Goal: Information Seeking & Learning: Learn about a topic

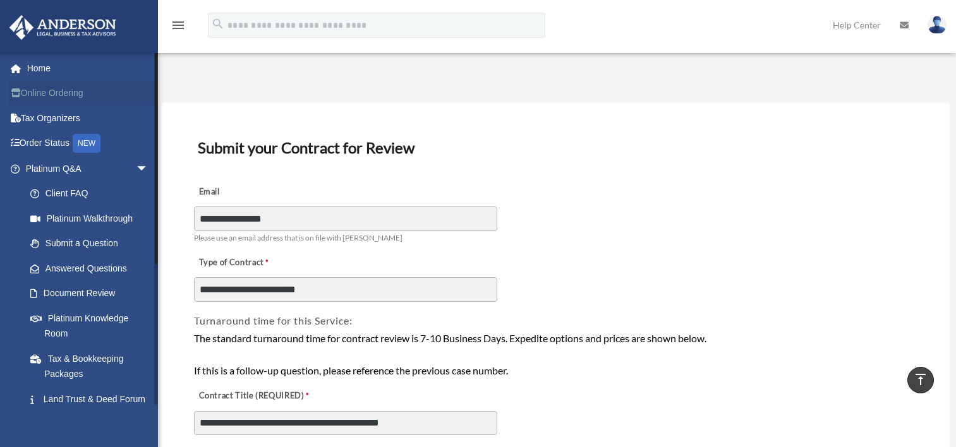
scroll to position [1112, 0]
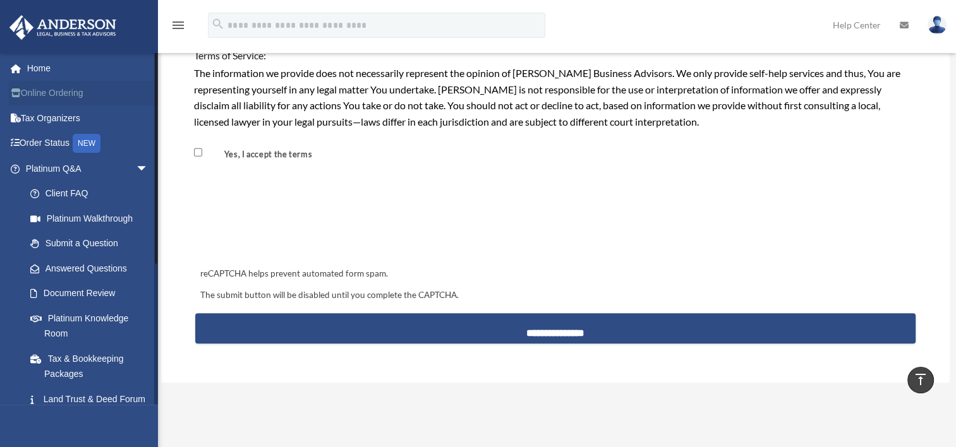
click at [40, 93] on link "Online Ordering" at bounding box center [88, 93] width 159 height 25
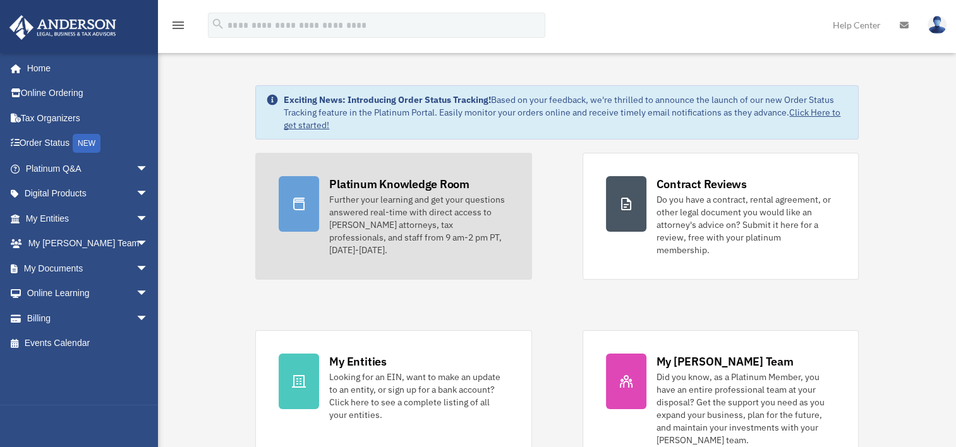
click at [342, 184] on div "Platinum Knowledge Room" at bounding box center [399, 184] width 140 height 16
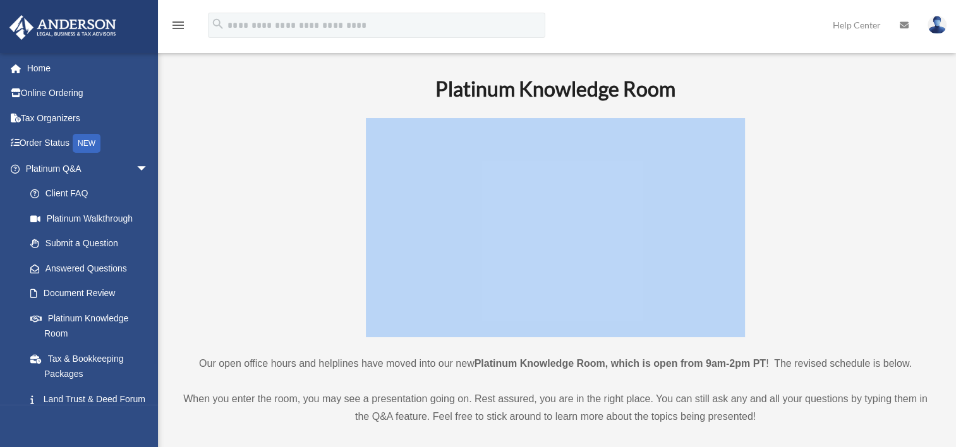
drag, startPoint x: 954, startPoint y: 80, endPoint x: 958, endPoint y: 144, distance: 64.5
drag, startPoint x: 958, startPoint y: 144, endPoint x: 908, endPoint y: 85, distance: 77.6
click at [908, 85] on h1 "Platinum Knowledge Room" at bounding box center [555, 89] width 750 height 28
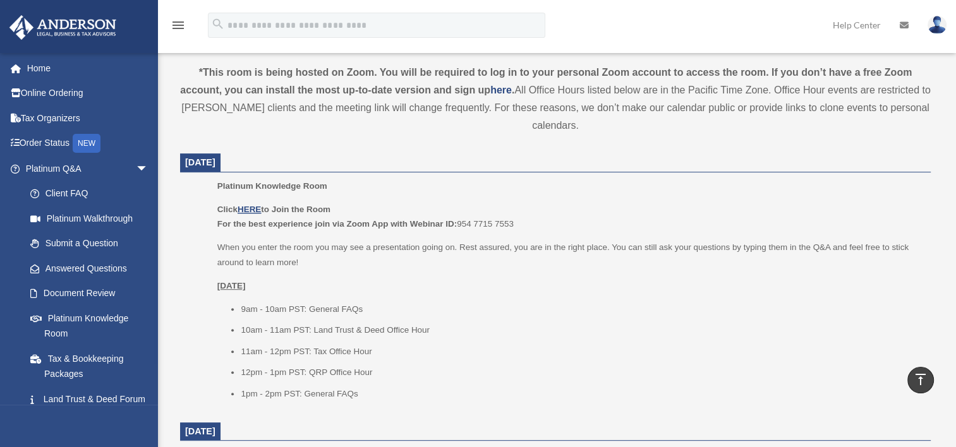
scroll to position [426, 0]
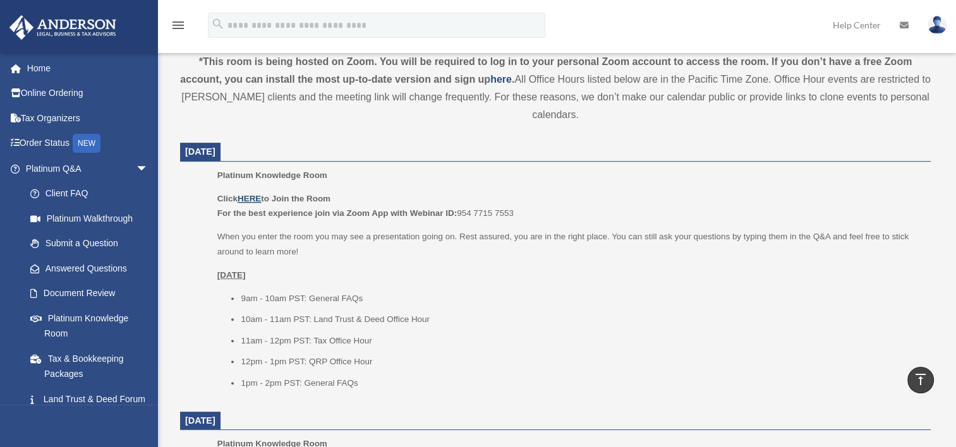
click at [256, 197] on u "HERE" at bounding box center [249, 198] width 23 height 9
